Goal: Task Accomplishment & Management: Use online tool/utility

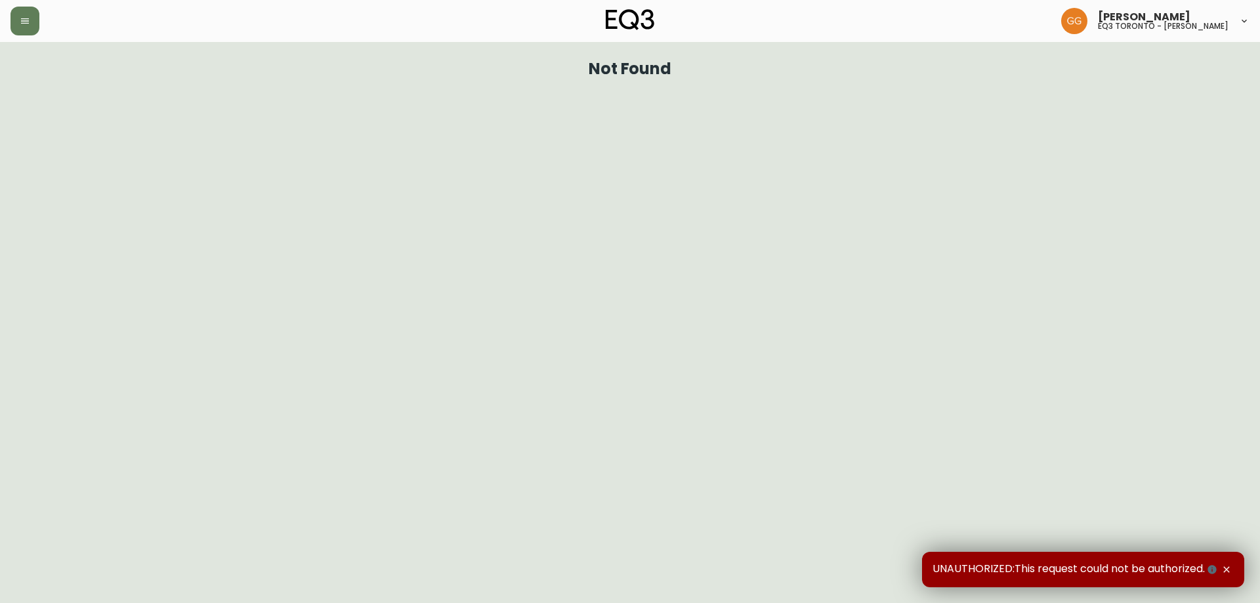
click at [12, 34] on div at bounding box center [217, 21] width 413 height 29
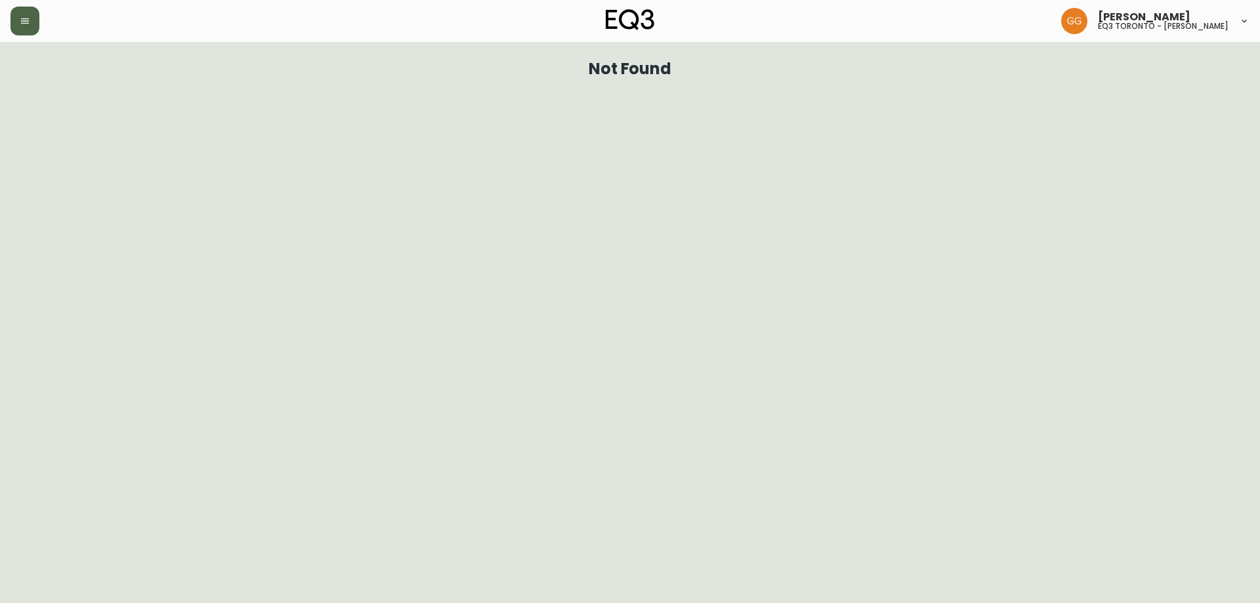
click at [17, 24] on button "button" at bounding box center [25, 21] width 29 height 29
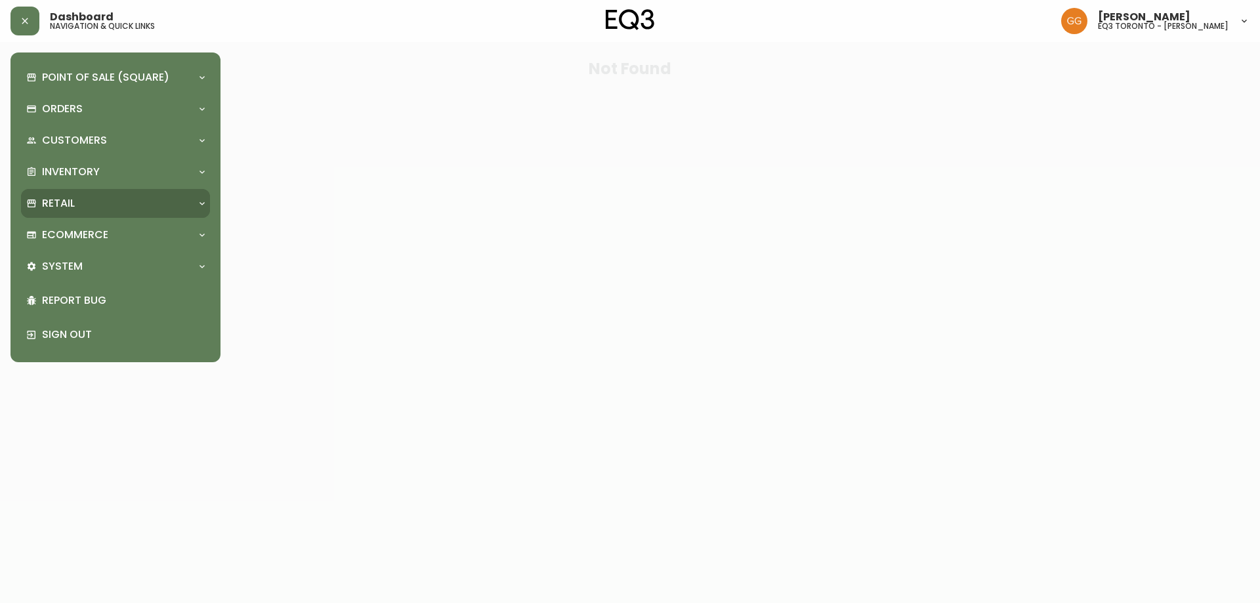
click at [97, 201] on div "Retail" at bounding box center [108, 203] width 165 height 14
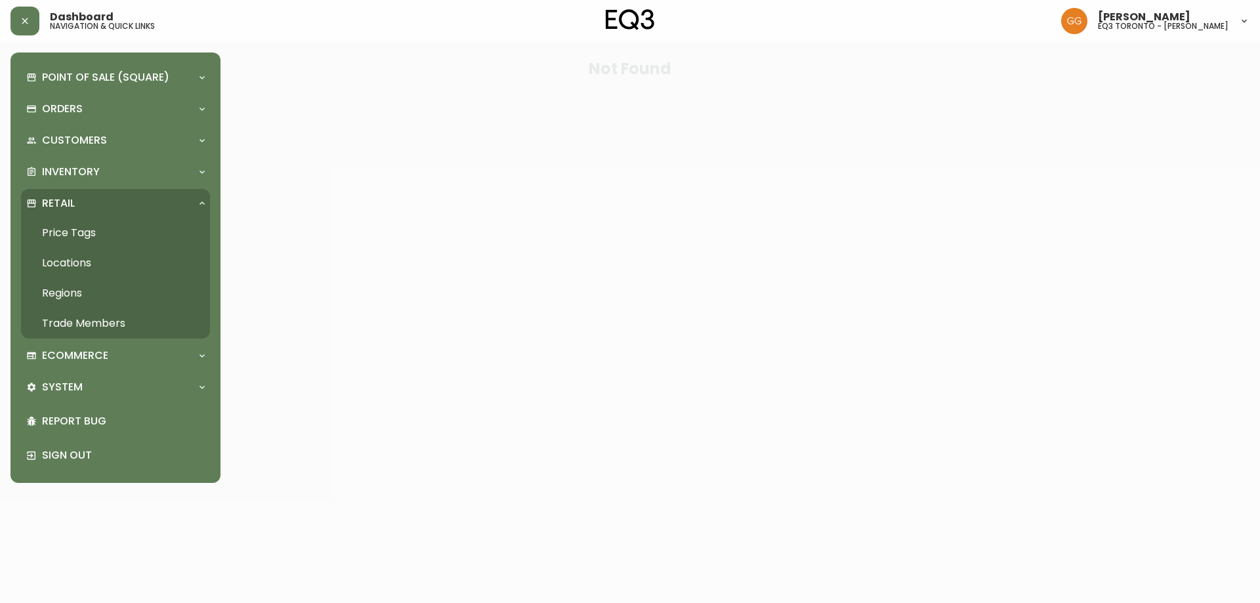
click at [87, 231] on link "Price Tags" at bounding box center [115, 233] width 189 height 30
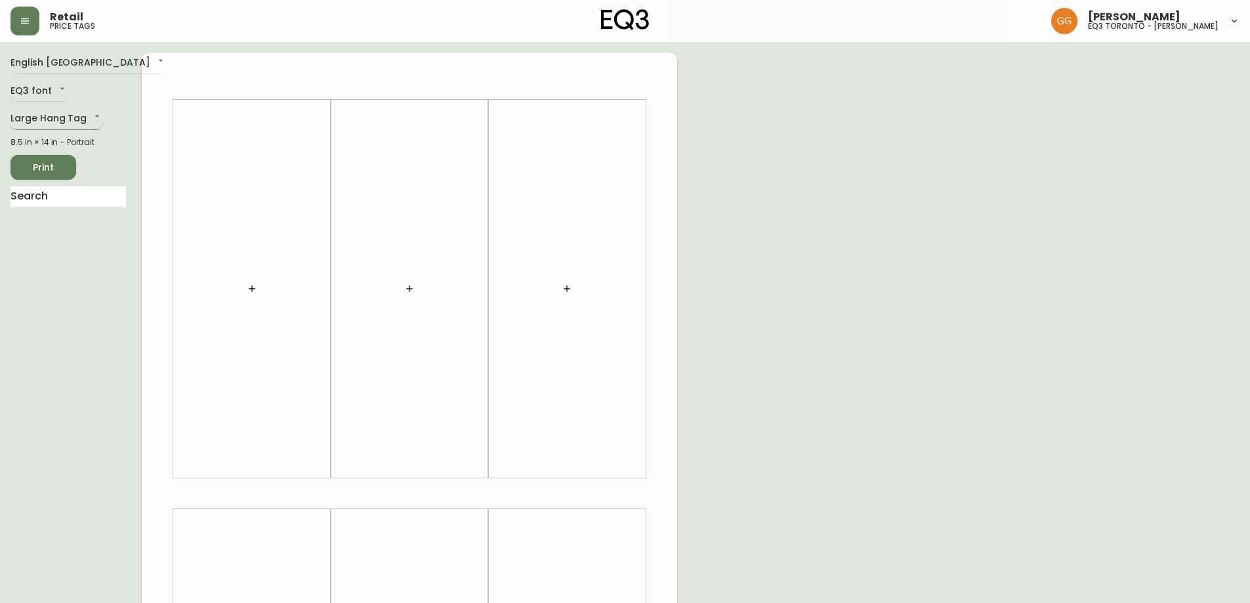
click at [51, 108] on body "Retail price tags [PERSON_NAME] eq3 [GEOGRAPHIC_DATA] - [PERSON_NAME] English C…" at bounding box center [625, 467] width 1250 height 935
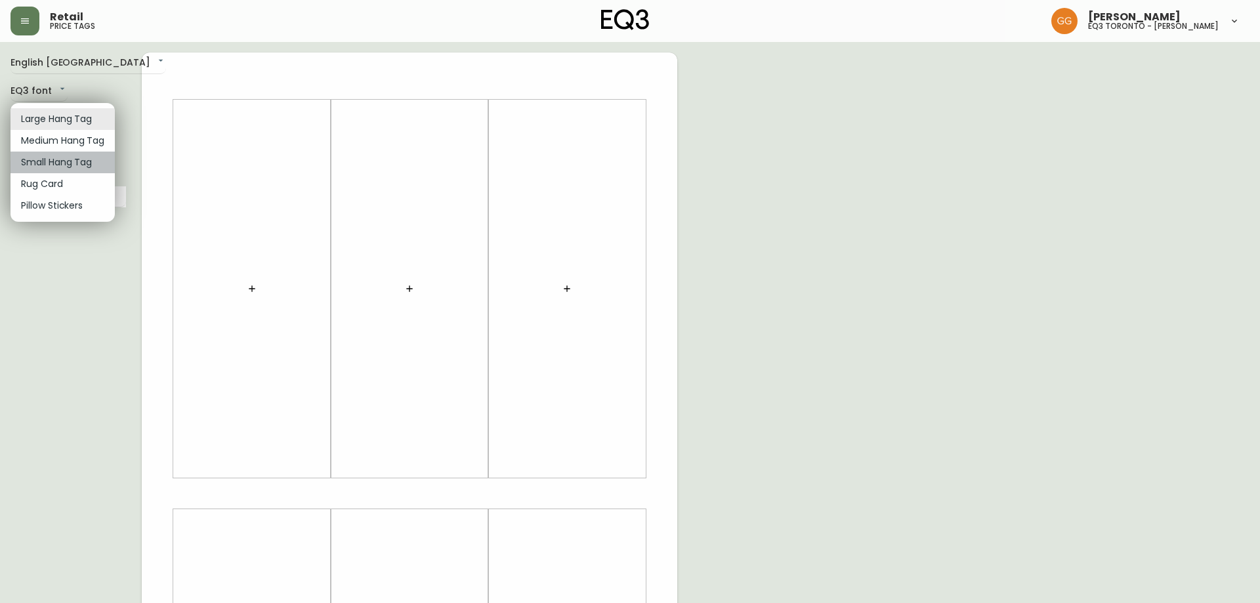
click at [63, 159] on li "Small Hang Tag" at bounding box center [63, 163] width 104 height 22
type input "small"
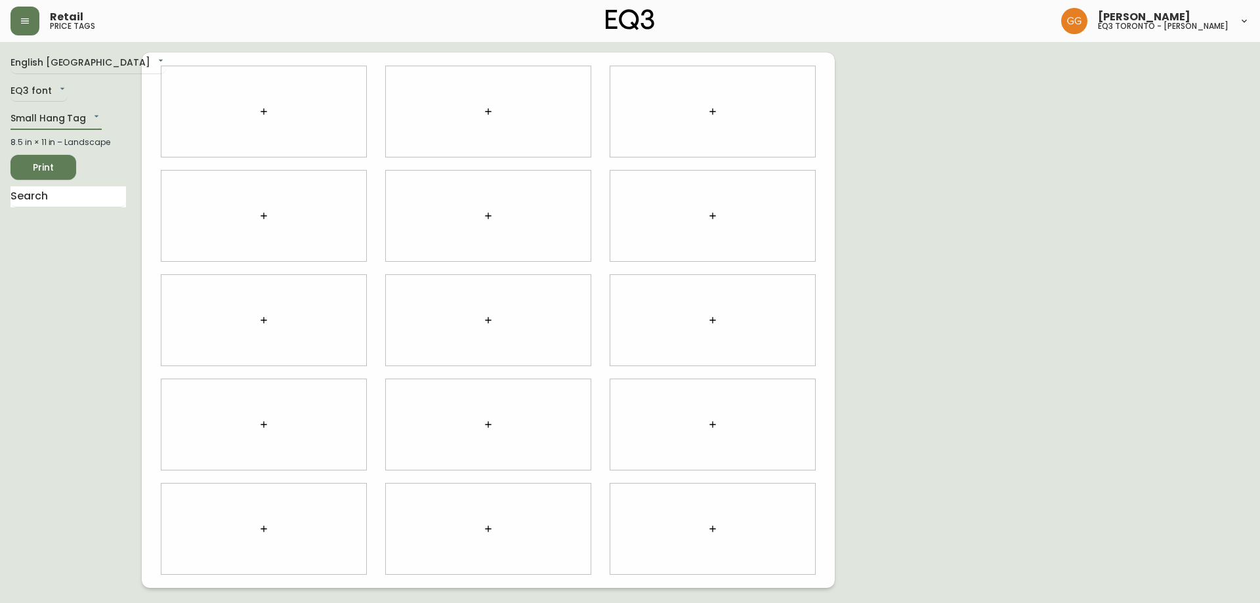
click at [262, 117] on button "button" at bounding box center [264, 111] width 26 height 26
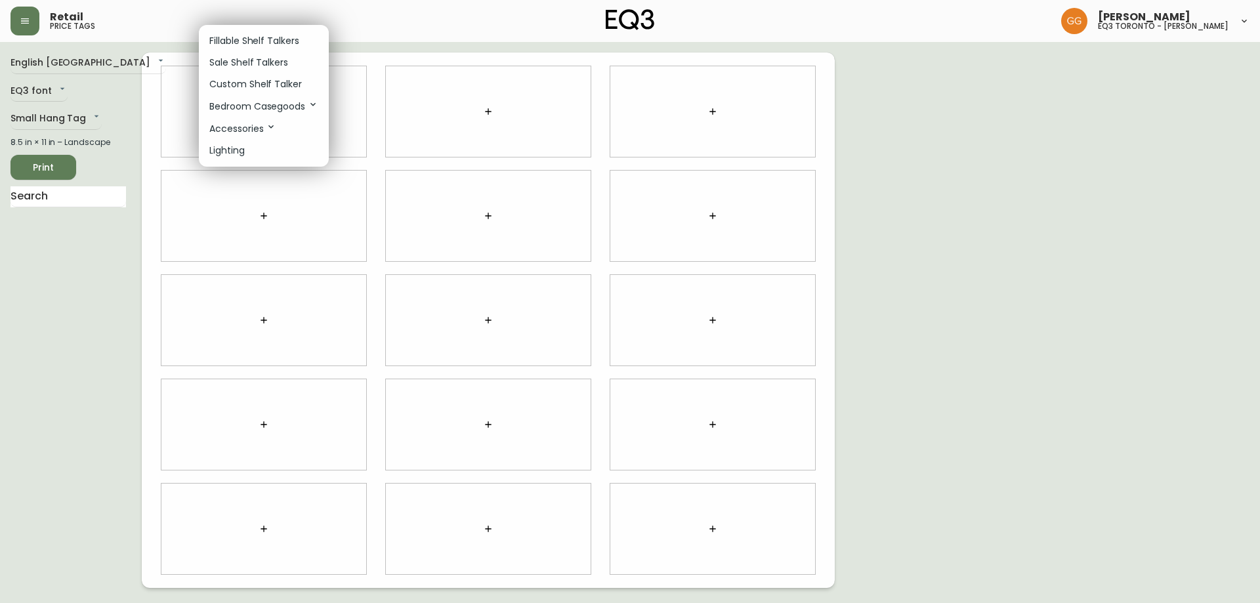
click at [45, 196] on div at bounding box center [630, 301] width 1260 height 603
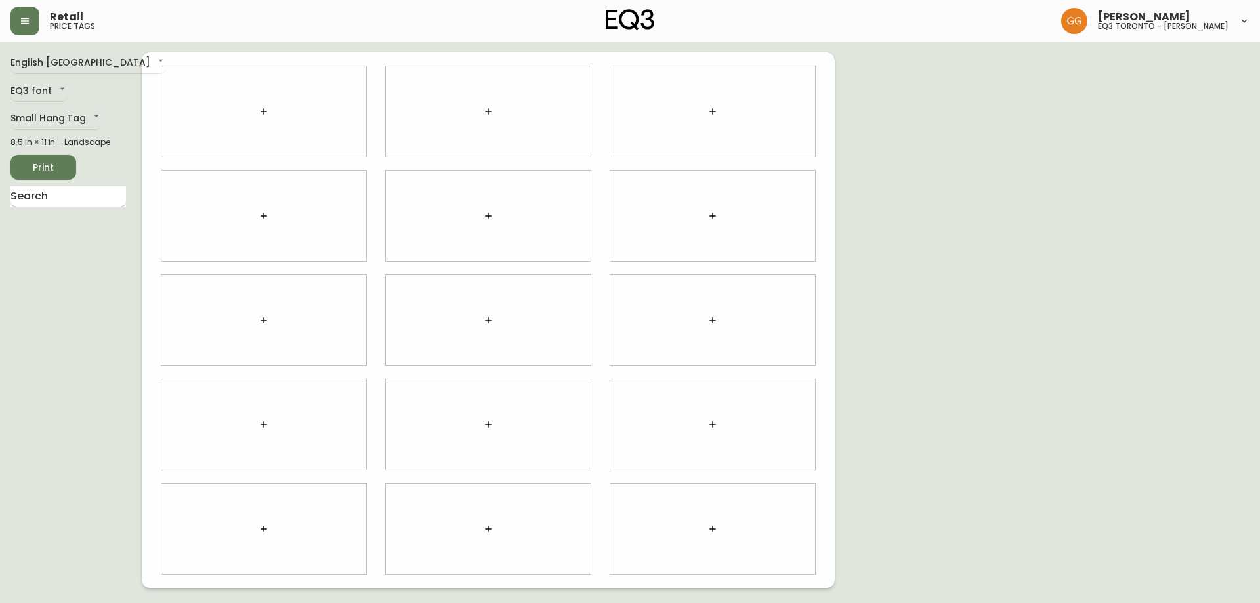
click at [60, 196] on input "text" at bounding box center [69, 196] width 116 height 21
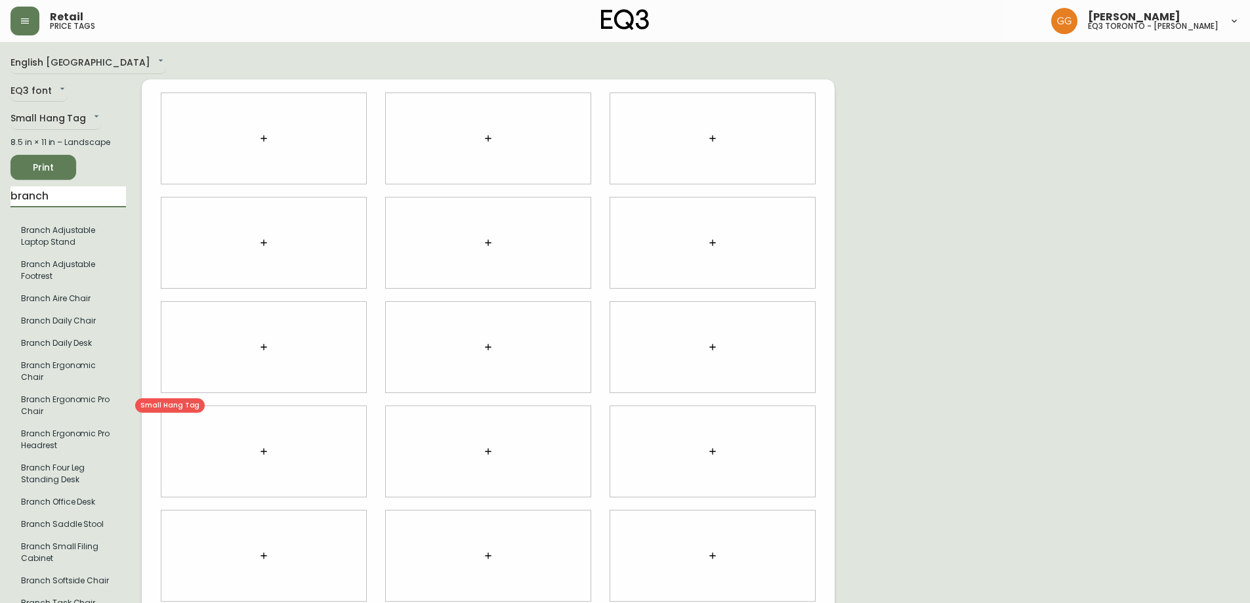
type input "branch"
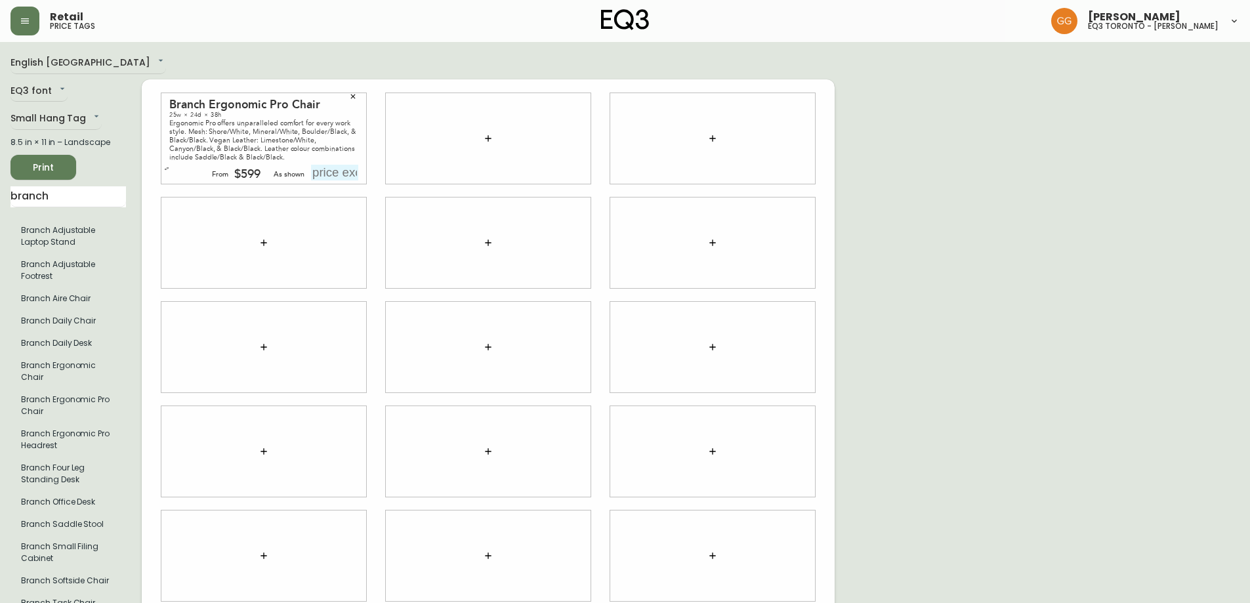
click at [347, 165] on input "text" at bounding box center [334, 173] width 47 height 16
type input "$718"
click at [354, 256] on div at bounding box center [263, 243] width 205 height 91
click at [47, 169] on span "Print" at bounding box center [43, 167] width 45 height 16
